Goal: Information Seeking & Learning: Learn about a topic

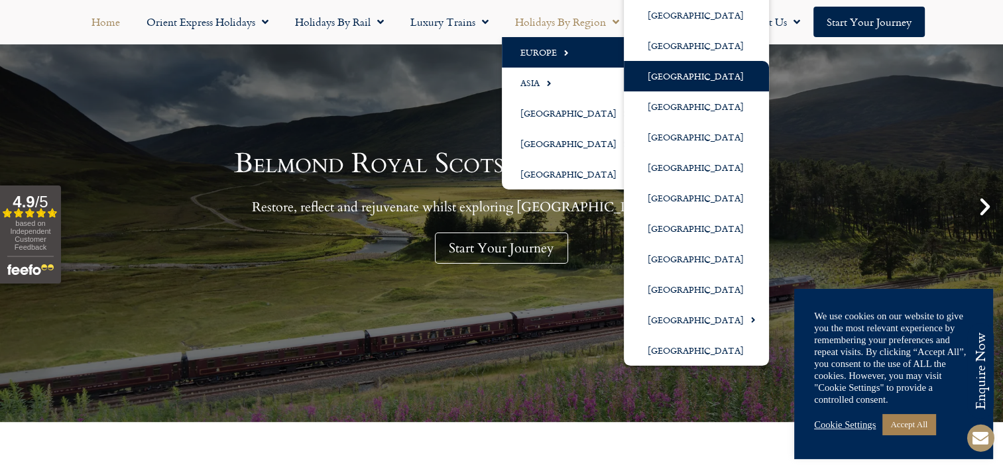
scroll to position [199, 0]
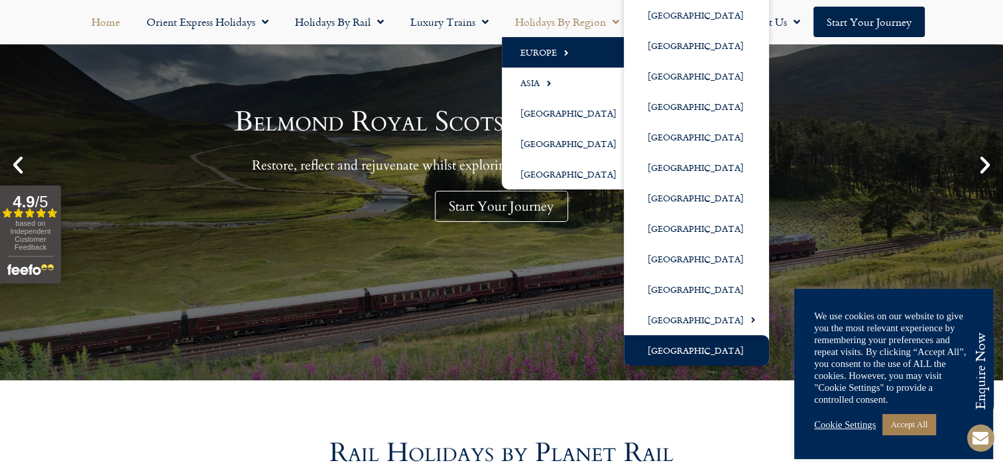
click at [688, 353] on link "[GEOGRAPHIC_DATA]" at bounding box center [696, 350] width 145 height 30
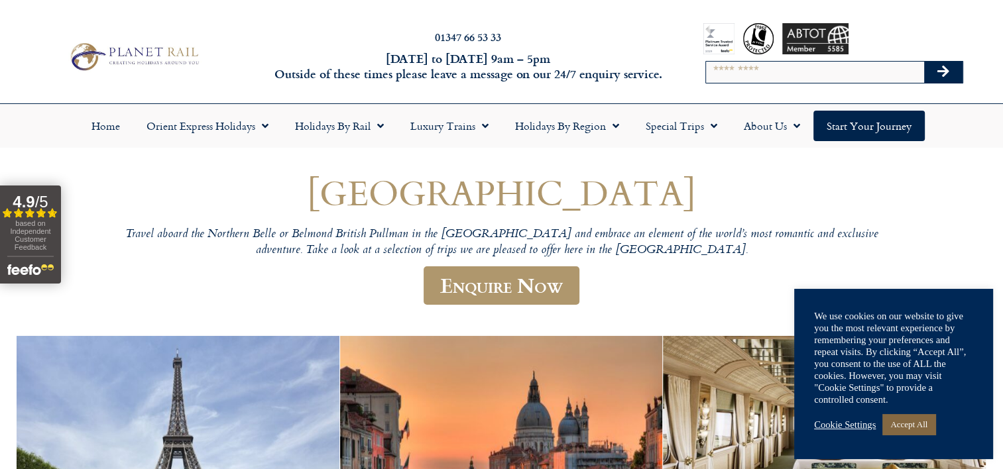
click at [904, 422] on link "Accept All" at bounding box center [908, 424] width 53 height 21
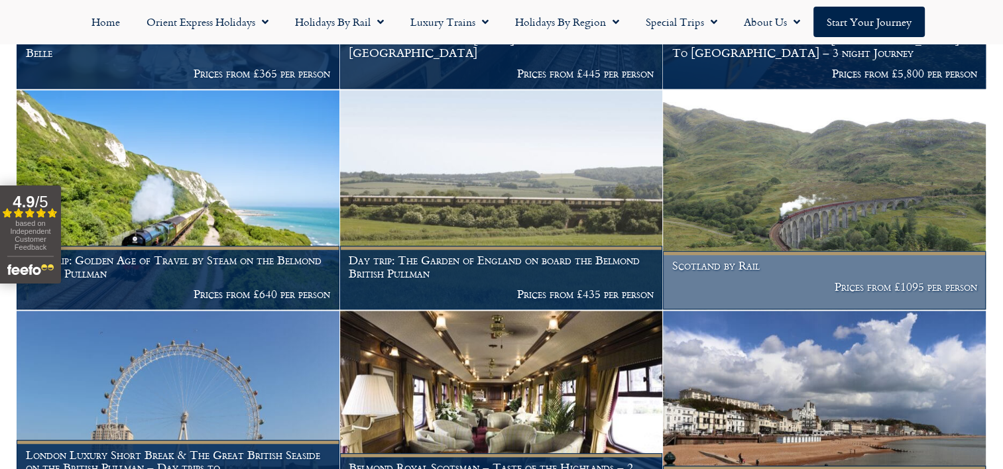
scroll to position [928, 0]
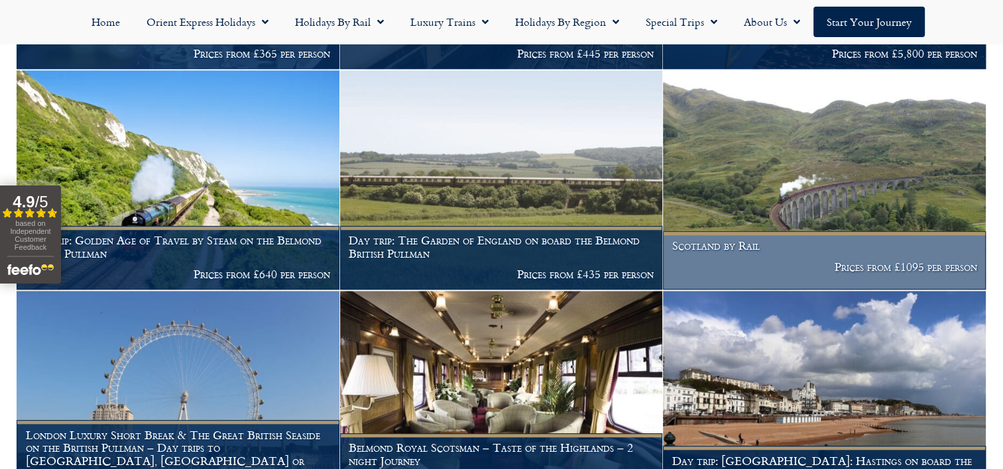
click at [718, 249] on h1 "Scotland by Rail" at bounding box center [824, 245] width 305 height 13
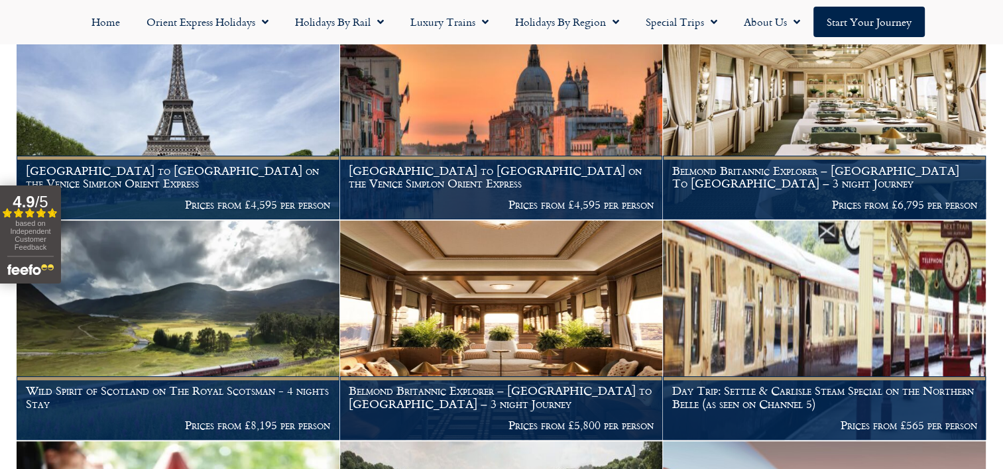
scroll to position [0, 0]
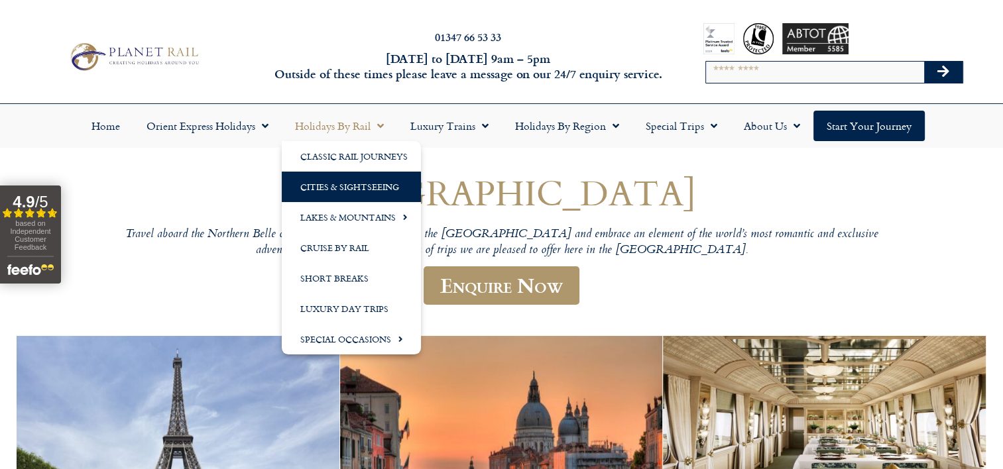
click at [324, 184] on link "Cities & Sightseeing" at bounding box center [351, 187] width 139 height 30
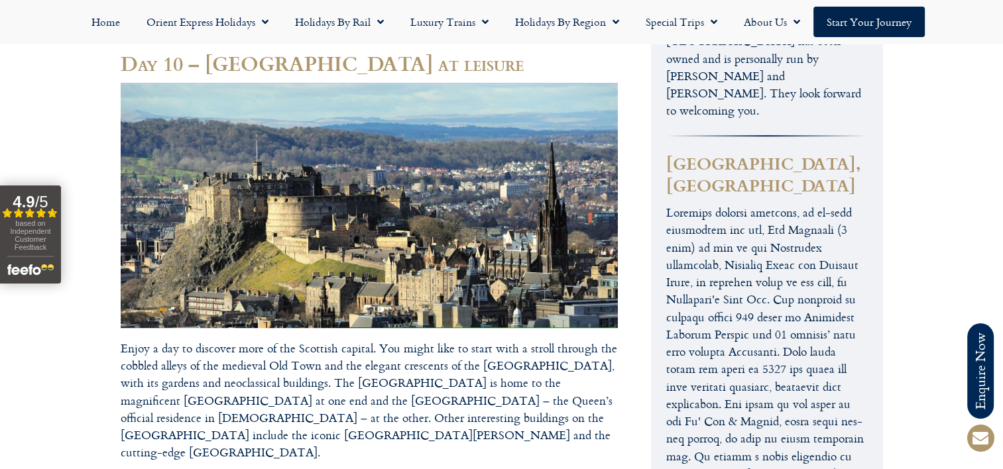
scroll to position [5766, 0]
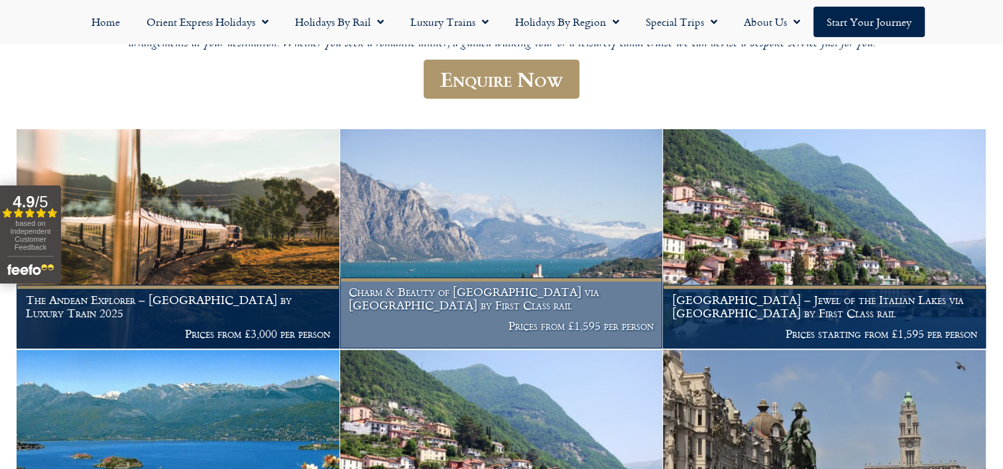
scroll to position [294, 0]
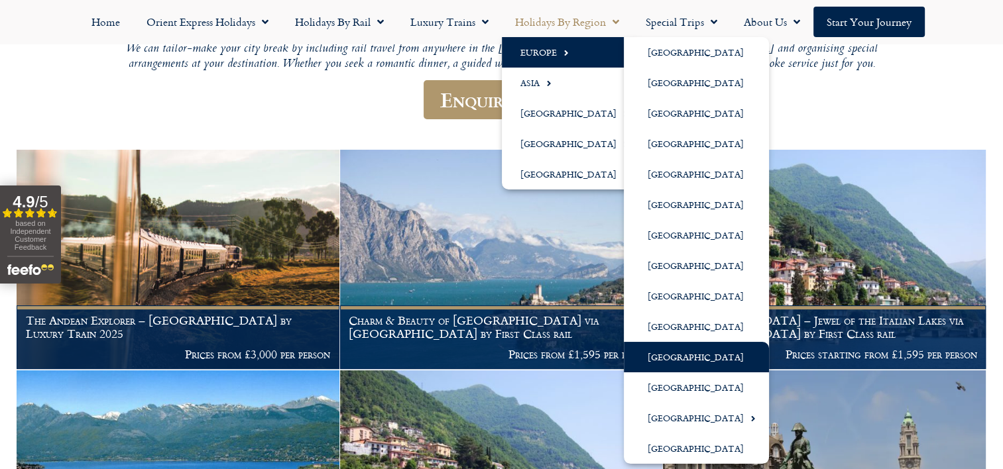
click at [658, 358] on link "[GEOGRAPHIC_DATA]" at bounding box center [696, 357] width 145 height 30
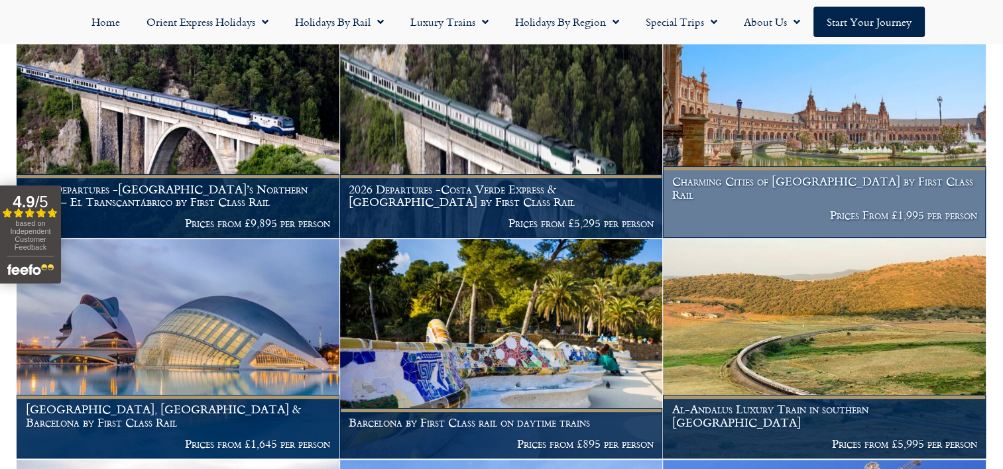
scroll to position [331, 0]
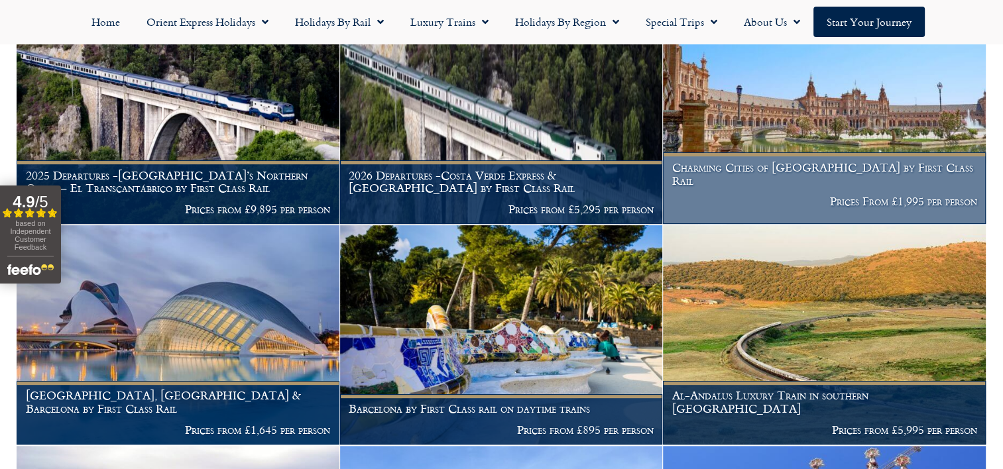
click at [796, 179] on h1 "Charming Cities of Andalucia by First Class Rail" at bounding box center [824, 174] width 305 height 26
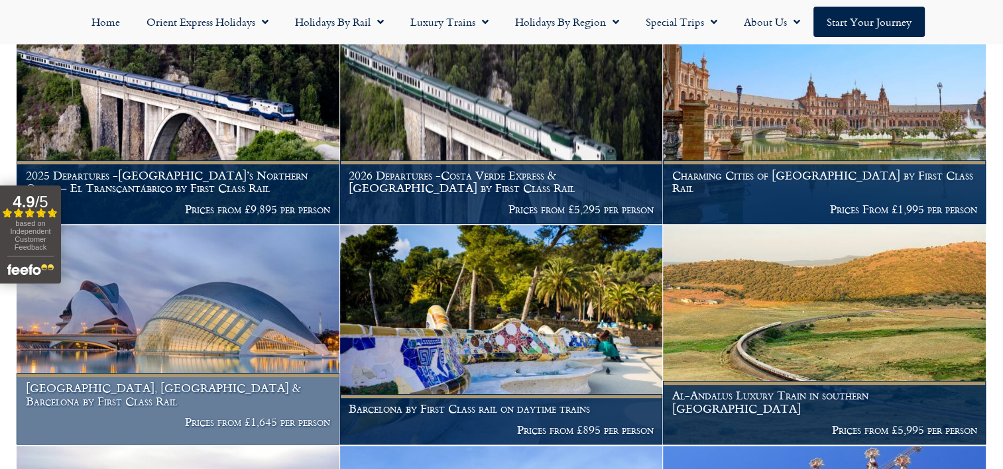
click at [184, 300] on img at bounding box center [178, 334] width 323 height 219
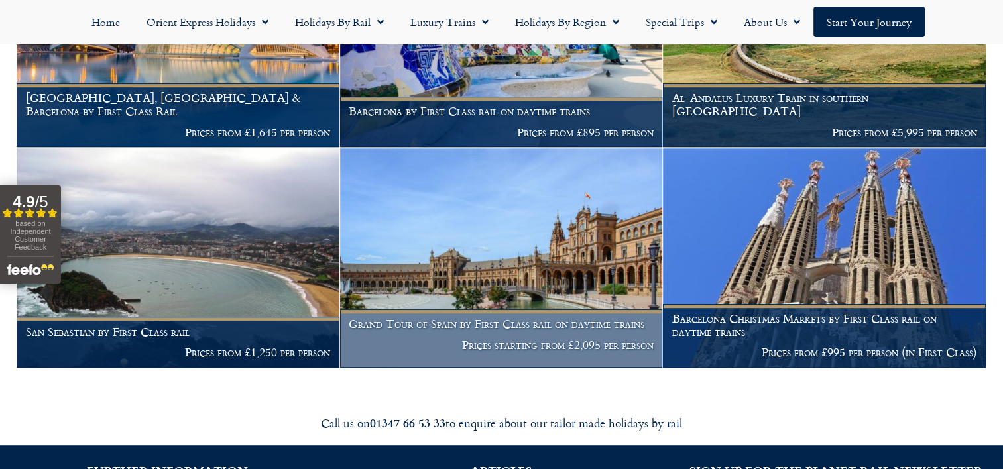
scroll to position [663, 0]
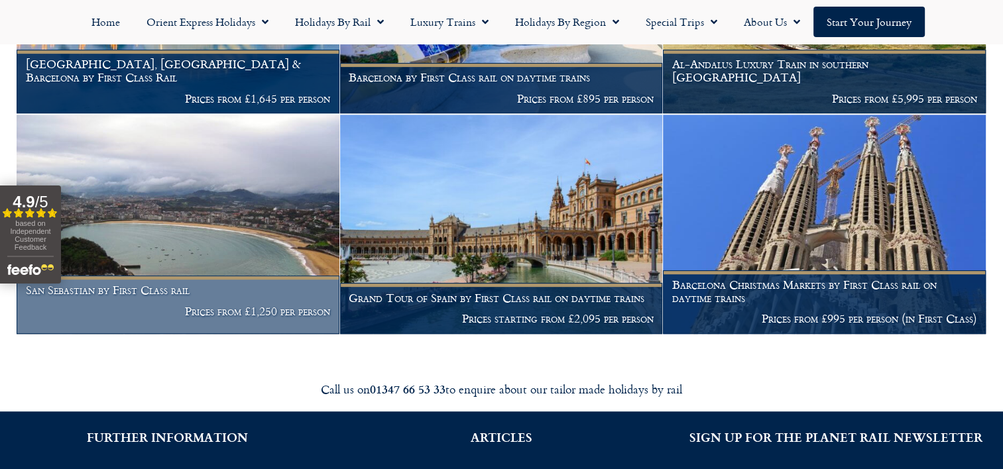
click at [166, 200] on img at bounding box center [178, 224] width 323 height 219
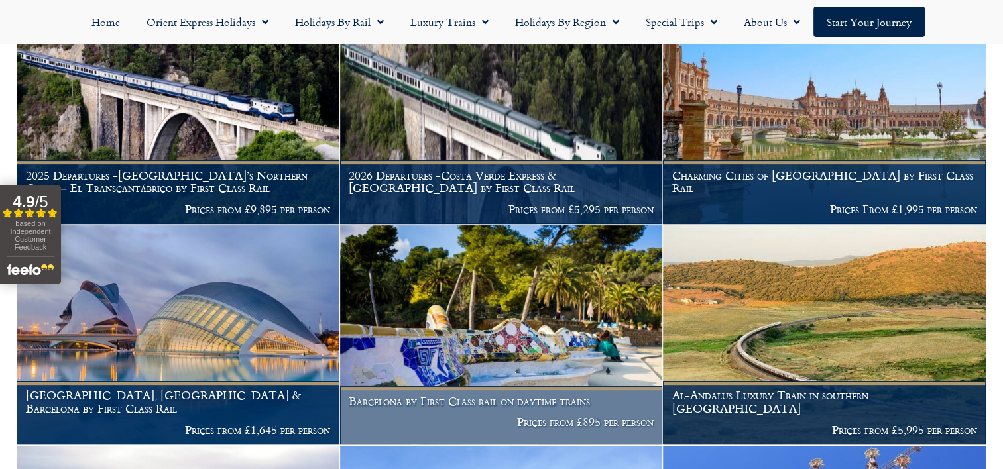
scroll to position [265, 0]
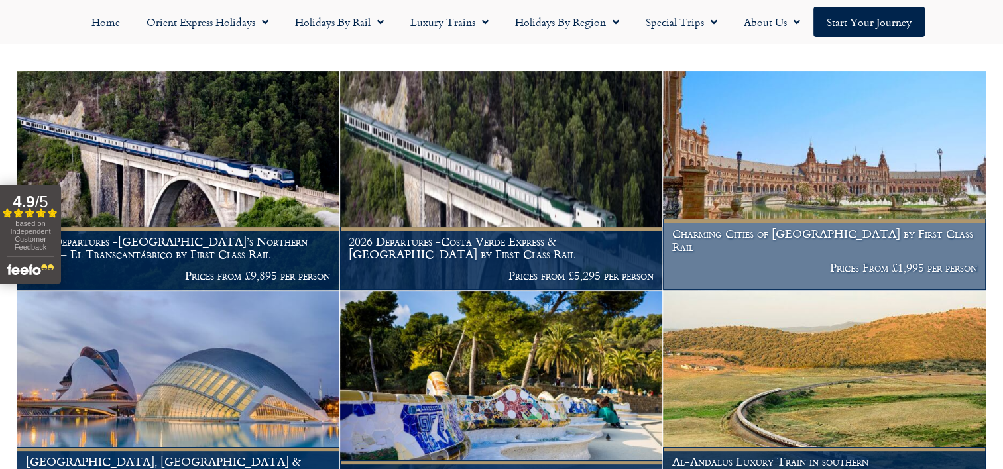
click at [793, 192] on img at bounding box center [824, 180] width 323 height 219
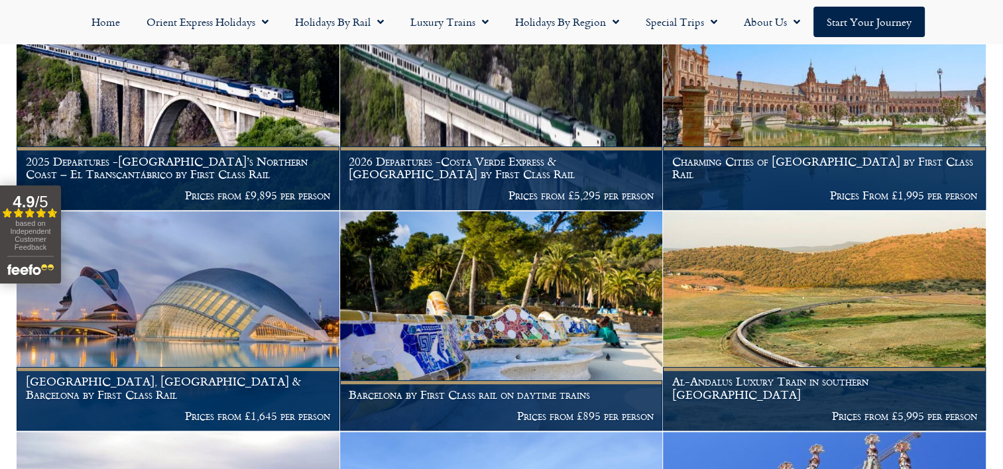
scroll to position [0, 0]
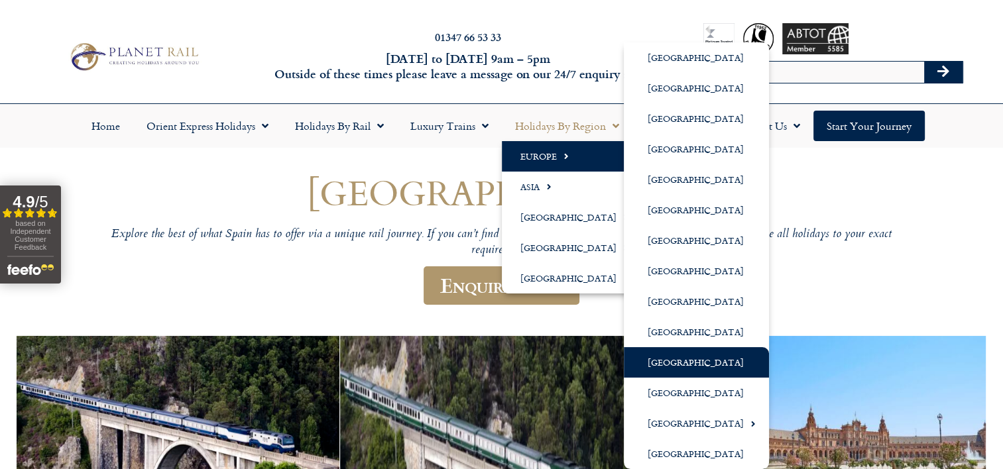
click at [522, 159] on link "Europe" at bounding box center [572, 156] width 140 height 30
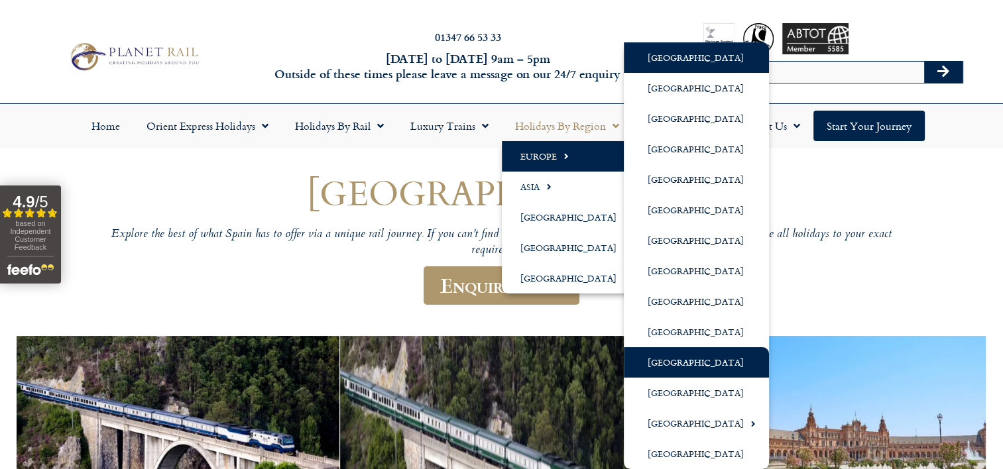
click at [679, 58] on link "[GEOGRAPHIC_DATA]" at bounding box center [696, 57] width 145 height 30
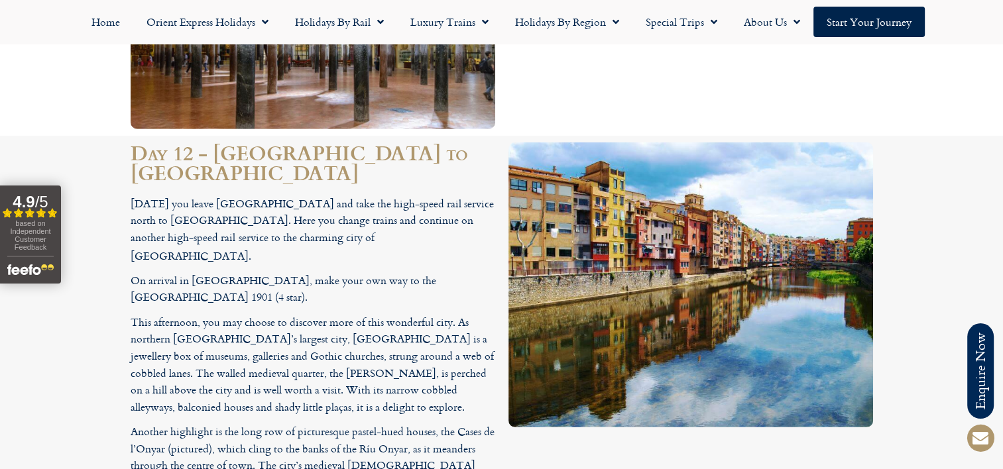
scroll to position [3910, 0]
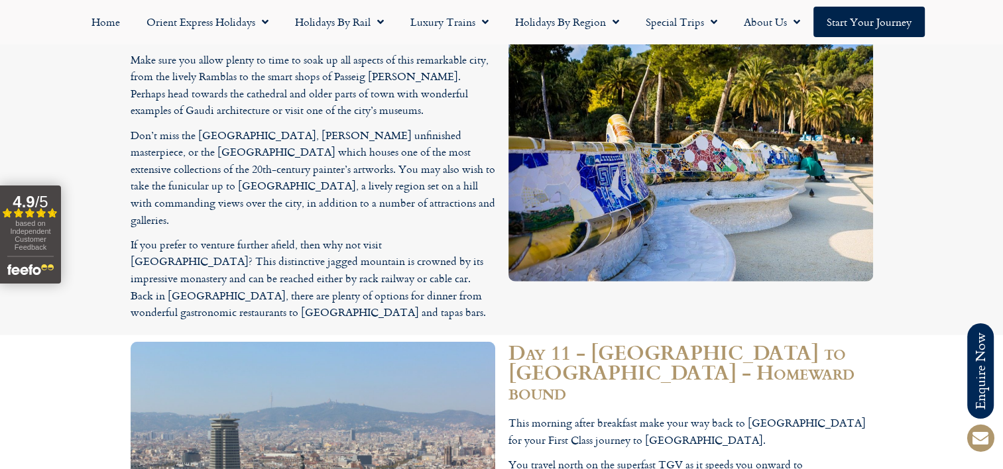
scroll to position [3513, 0]
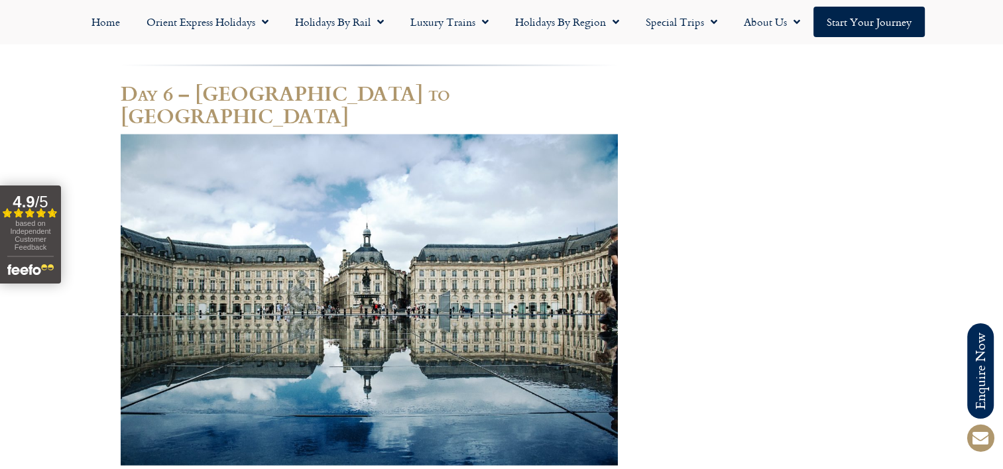
scroll to position [2585, 0]
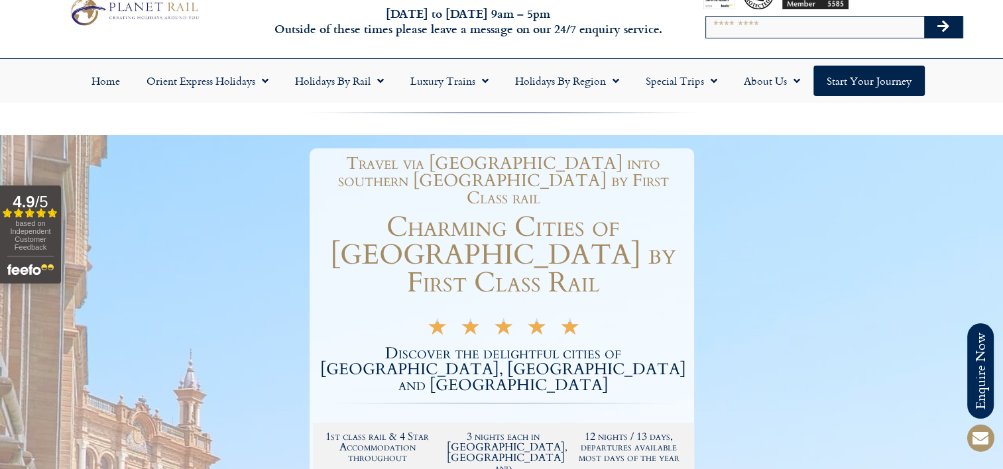
scroll to position [66, 0]
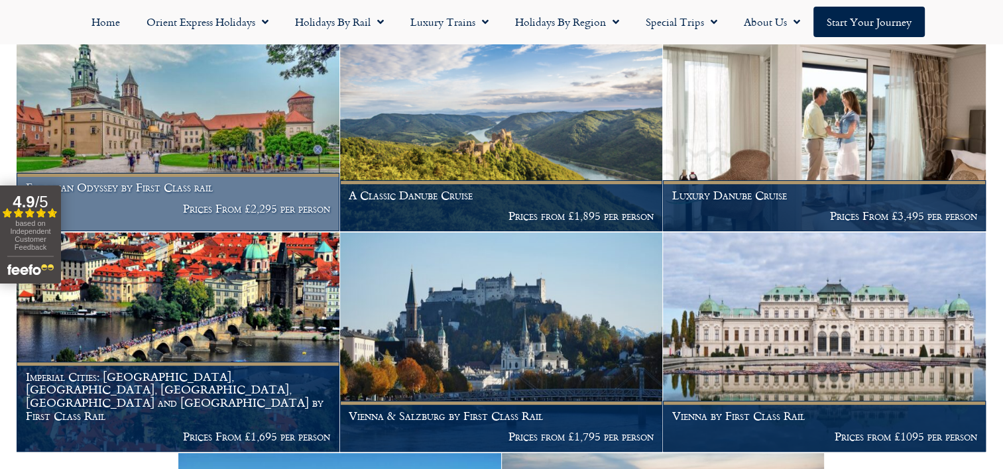
scroll to position [331, 0]
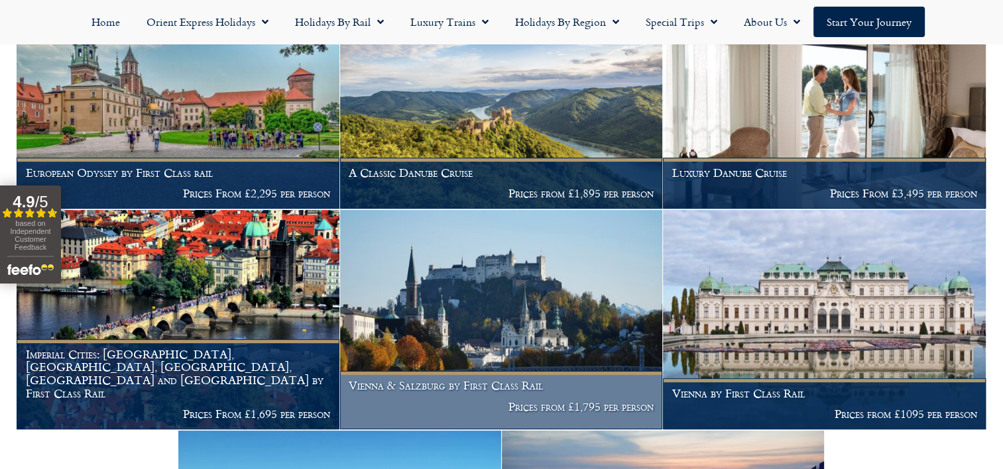
click at [404, 313] on img at bounding box center [501, 319] width 323 height 219
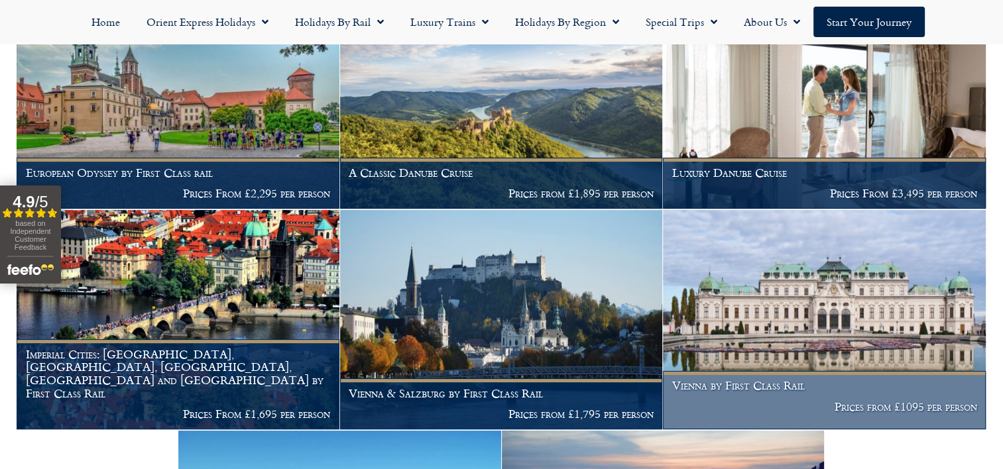
click at [738, 386] on h1 "Vienna by First Class Rail" at bounding box center [824, 385] width 305 height 13
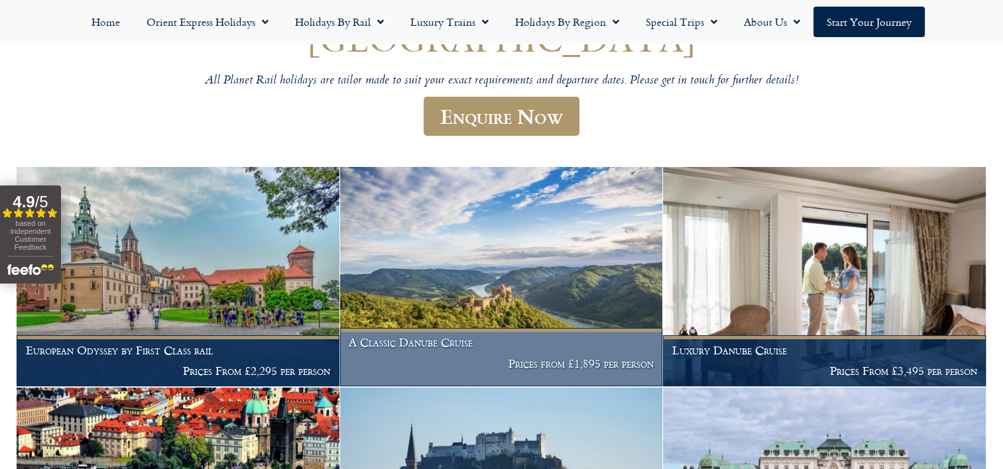
scroll to position [133, 0]
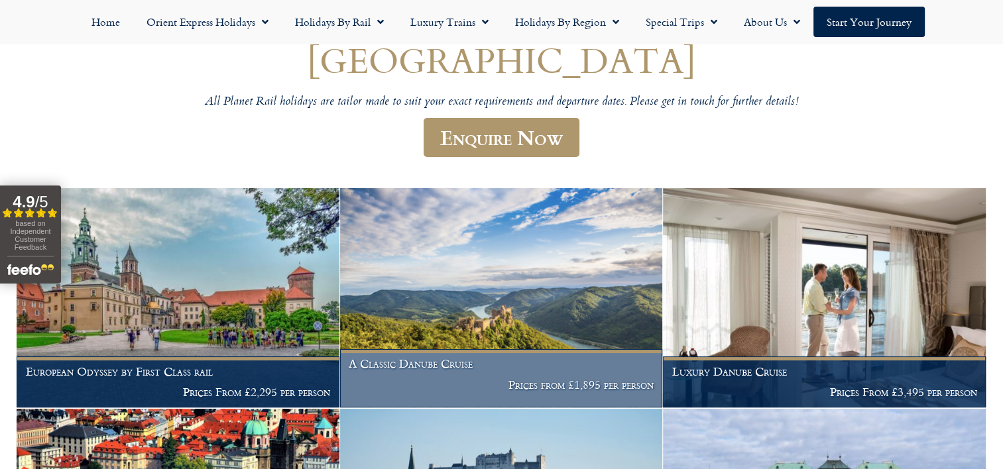
click at [423, 281] on img at bounding box center [501, 297] width 323 height 219
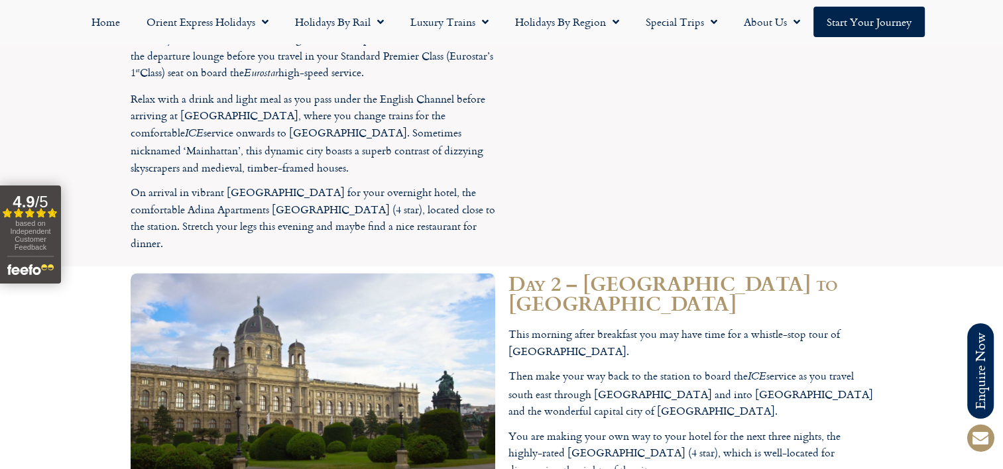
scroll to position [1657, 0]
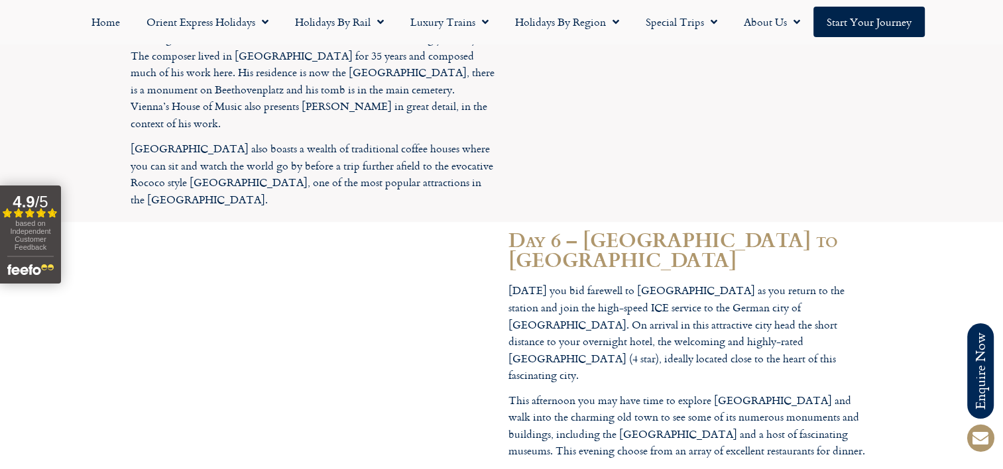
scroll to position [2386, 0]
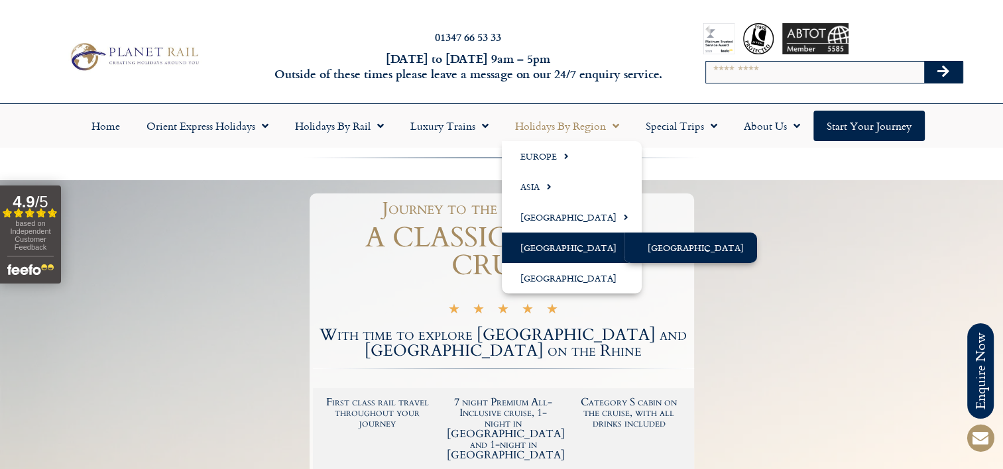
click at [661, 243] on link "[GEOGRAPHIC_DATA]" at bounding box center [690, 248] width 133 height 30
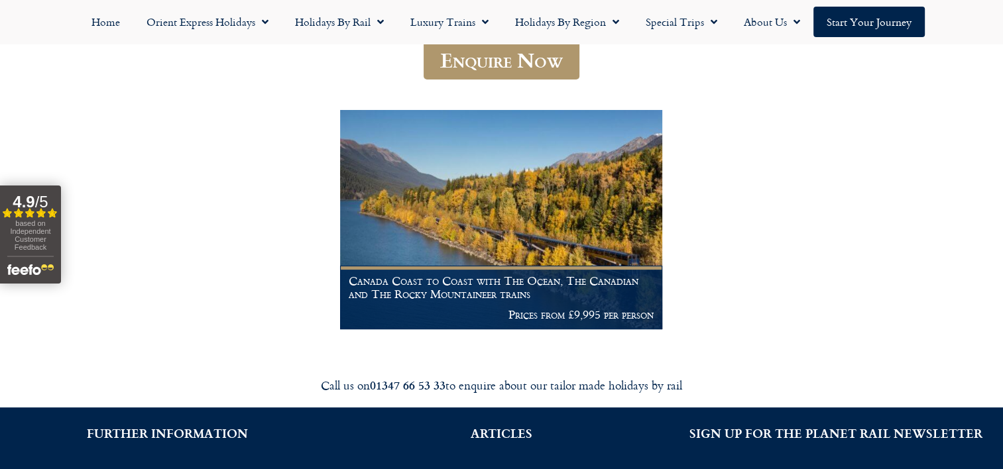
scroll to position [265, 0]
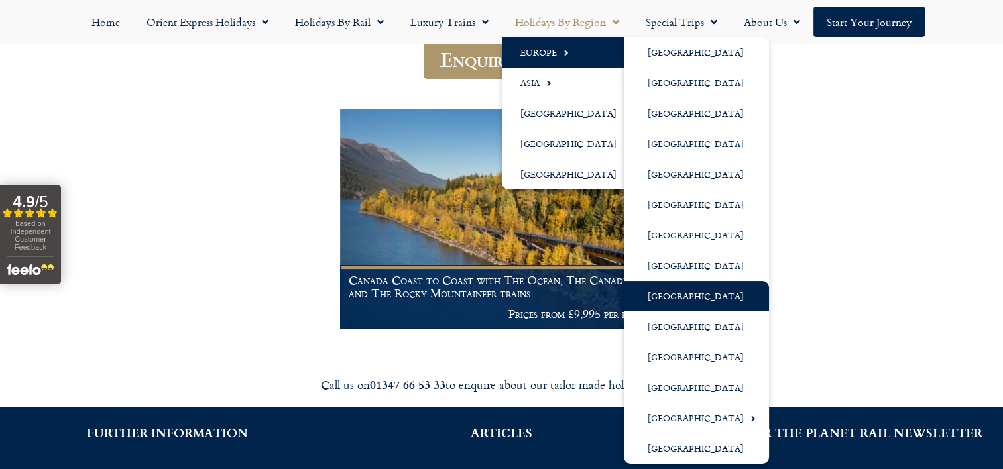
click at [664, 297] on link "[GEOGRAPHIC_DATA]" at bounding box center [696, 296] width 145 height 30
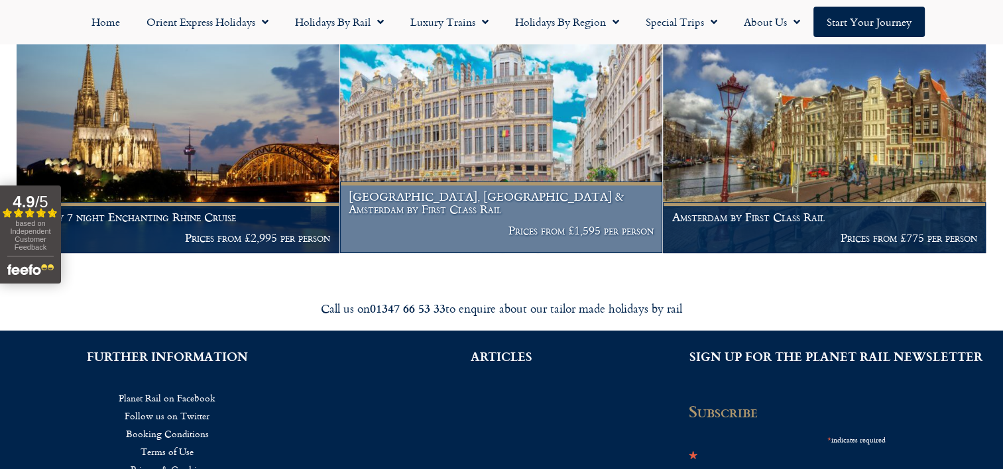
scroll to position [265, 0]
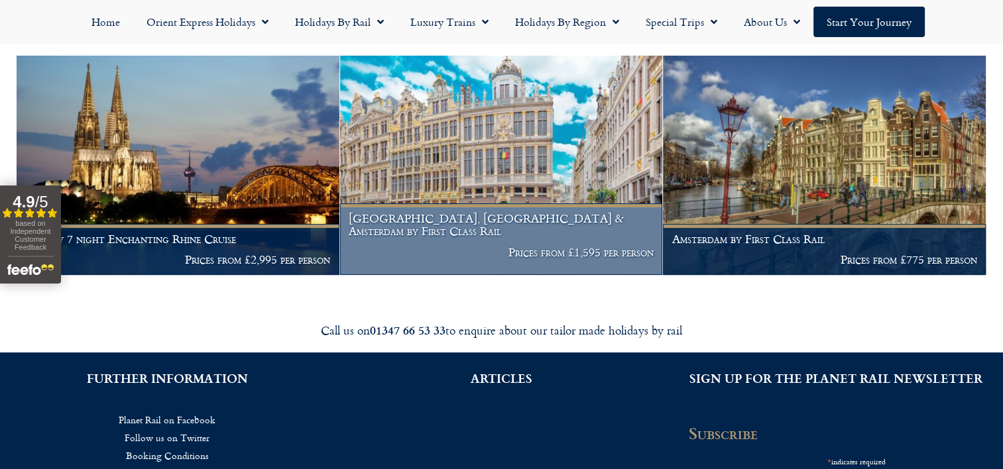
click at [439, 162] on img at bounding box center [501, 165] width 323 height 219
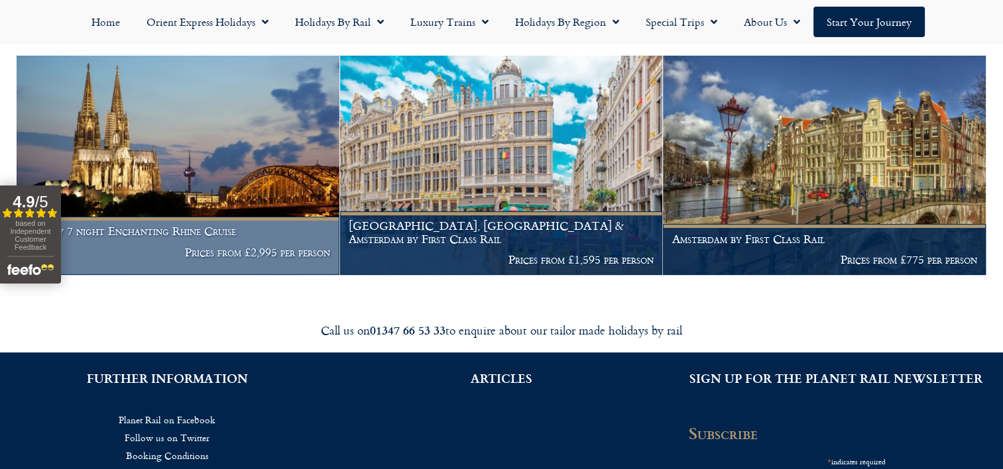
click at [154, 170] on img at bounding box center [178, 165] width 323 height 219
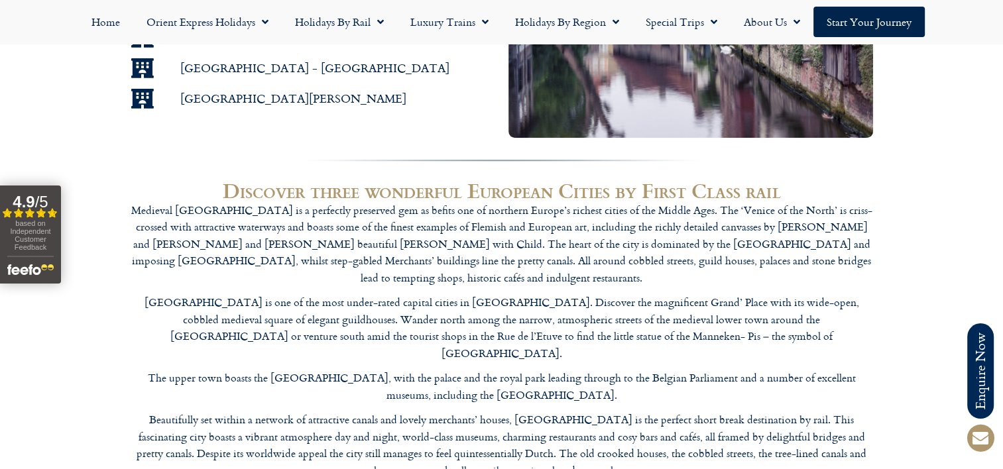
scroll to position [928, 0]
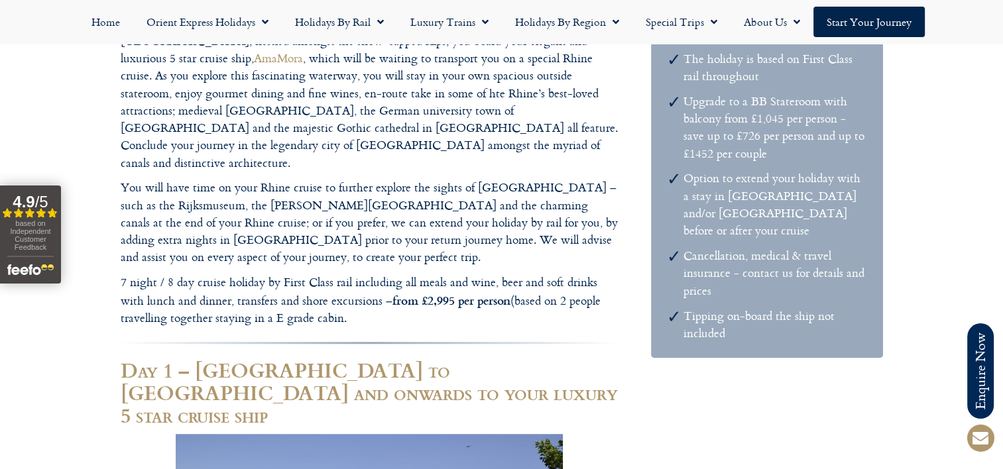
scroll to position [928, 0]
